Goal: Information Seeking & Learning: Learn about a topic

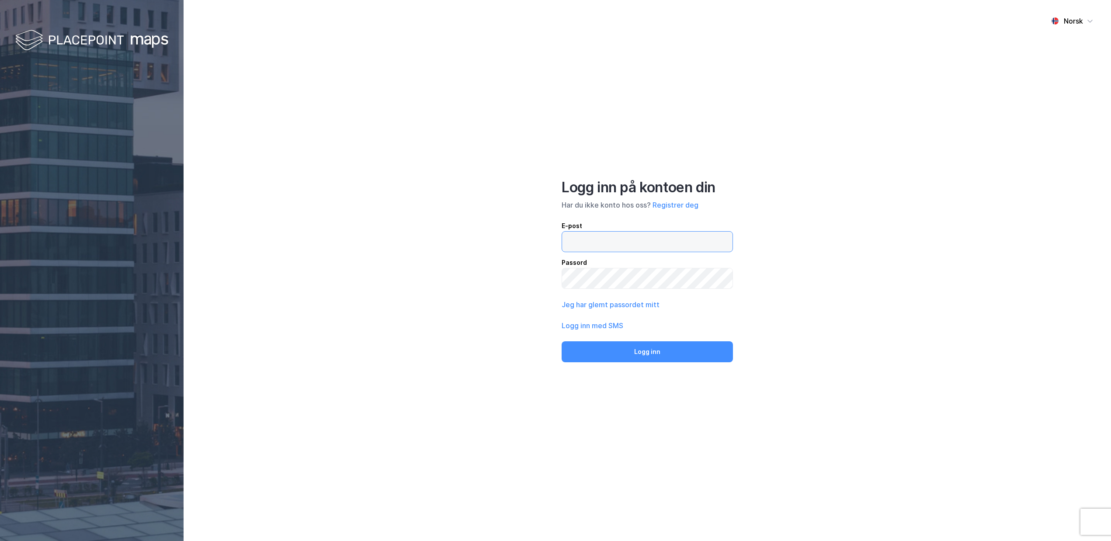
click at [607, 244] on input "email" at bounding box center [647, 242] width 170 height 20
type input "[EMAIL_ADDRESS][DOMAIN_NAME]"
click at [562, 341] on button "Logg inn" at bounding box center [647, 351] width 171 height 21
